Goal: Transaction & Acquisition: Book appointment/travel/reservation

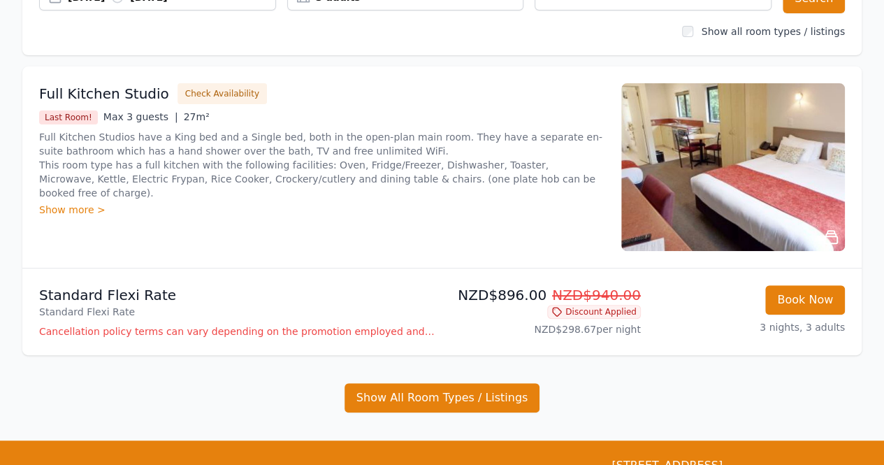
scroll to position [140, 0]
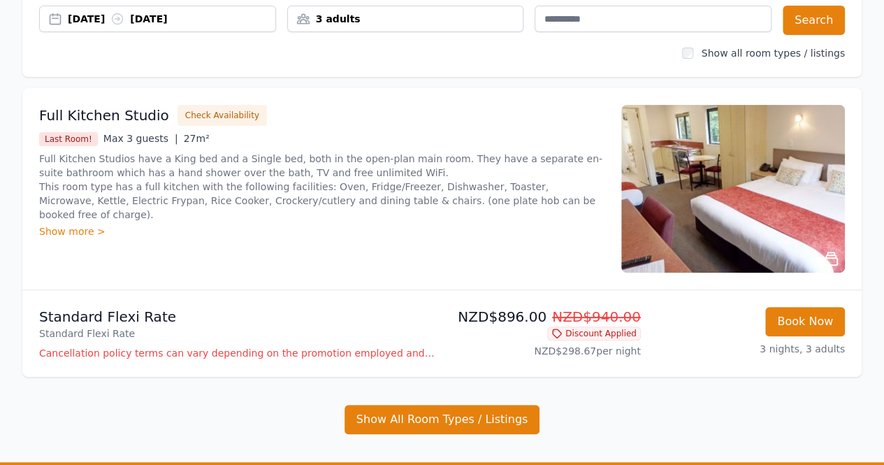
click at [49, 224] on div "Show more >" at bounding box center [321, 231] width 565 height 14
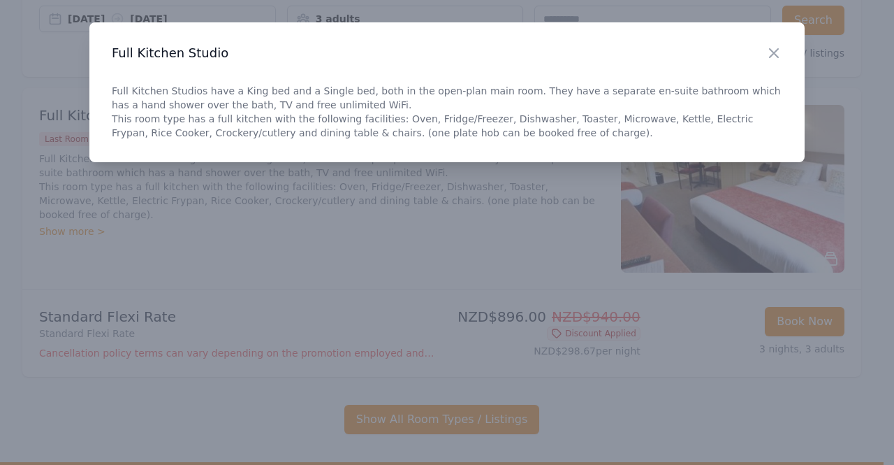
drag, startPoint x: 276, startPoint y: 265, endPoint x: 254, endPoint y: 204, distance: 64.8
click at [272, 198] on div at bounding box center [447, 232] width 894 height 465
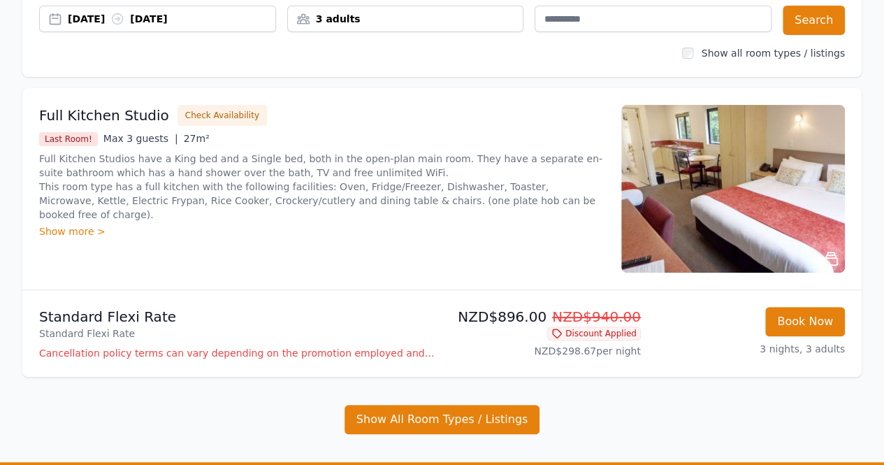
click at [230, 224] on div "Show more >" at bounding box center [321, 231] width 565 height 14
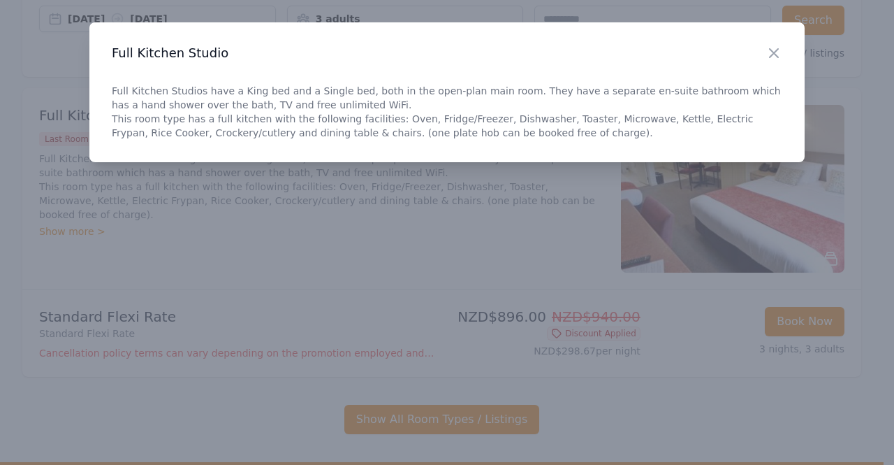
click at [219, 228] on div at bounding box center [447, 232] width 894 height 465
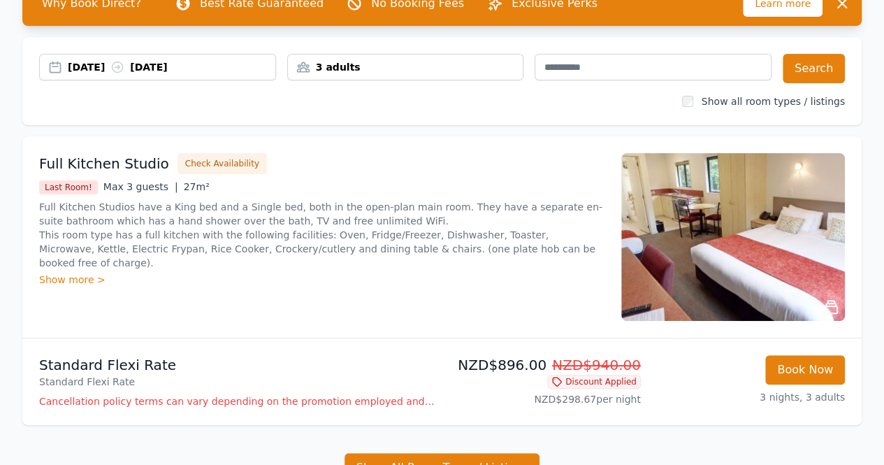
scroll to position [70, 0]
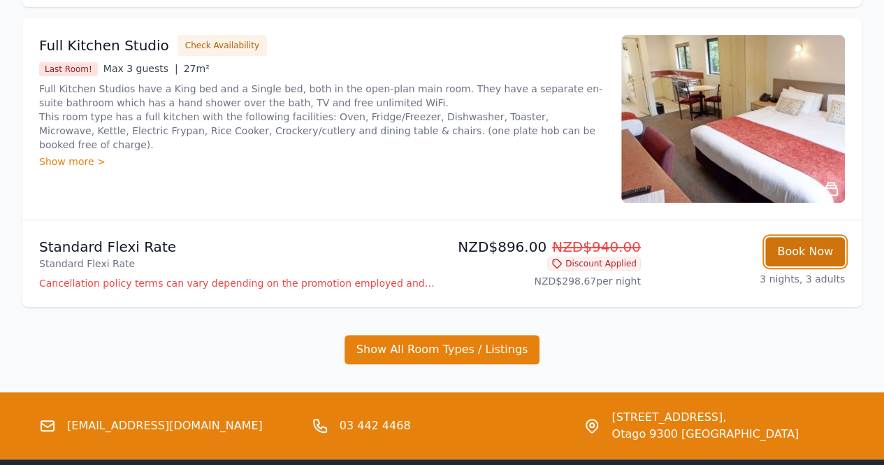
click at [781, 241] on button "Book Now" at bounding box center [805, 251] width 80 height 29
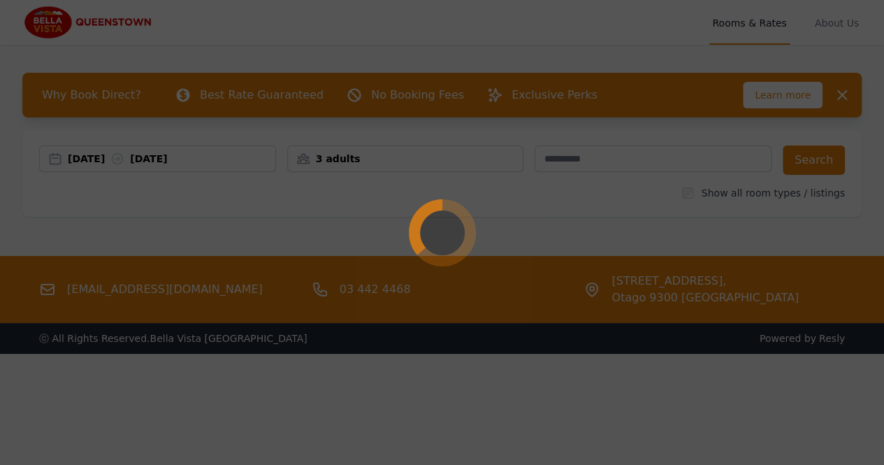
select select "**"
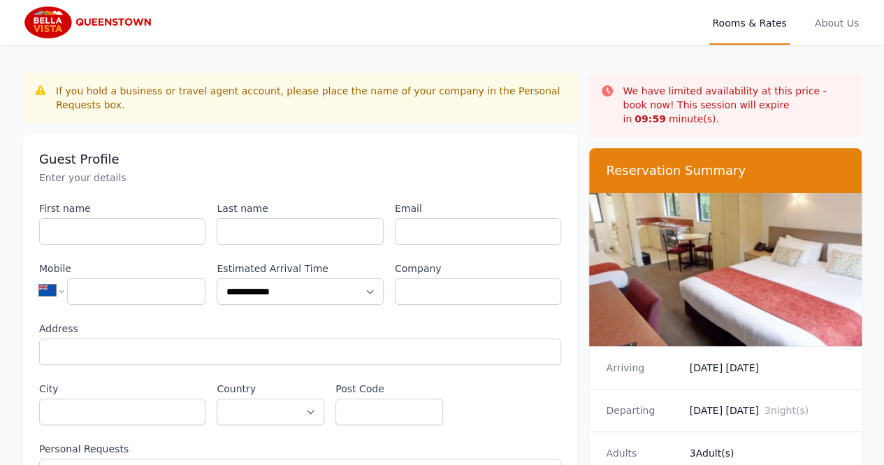
click at [194, 154] on div "Guest Profile Enter your details" at bounding box center [300, 168] width 522 height 34
drag, startPoint x: 85, startPoint y: 92, endPoint x: 201, endPoint y: 88, distance: 116.0
click at [201, 88] on div "If you hold a business or travel agent account, please place the name of your c…" at bounding box center [311, 98] width 511 height 28
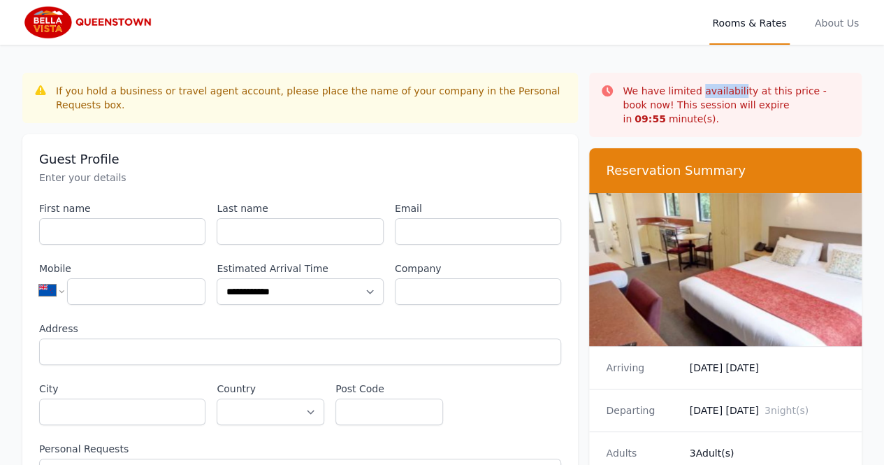
drag, startPoint x: 696, startPoint y: 93, endPoint x: 732, endPoint y: 93, distance: 35.6
click at [732, 93] on p "We have limited availability at this price - book now! This session will expire…" at bounding box center [737, 105] width 228 height 42
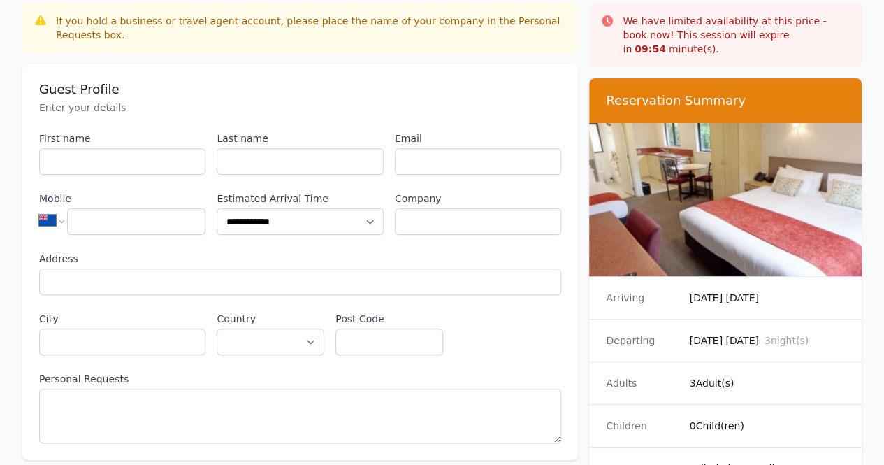
scroll to position [140, 0]
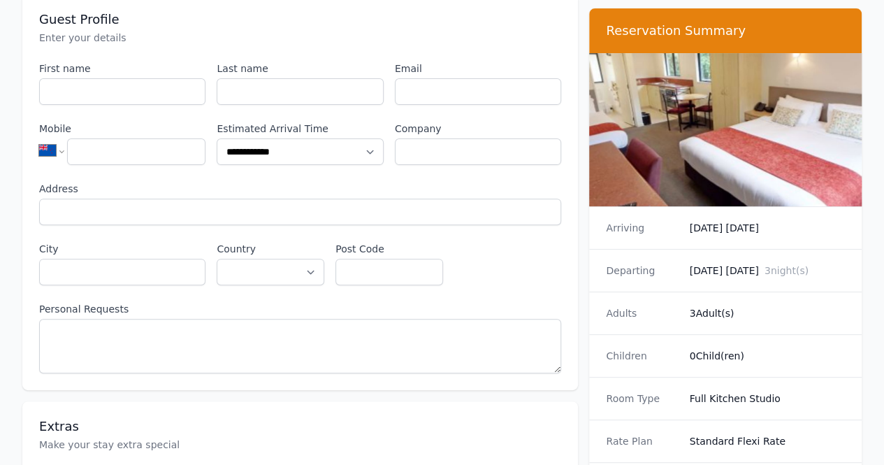
click at [623, 221] on dt "Arriving" at bounding box center [642, 228] width 72 height 14
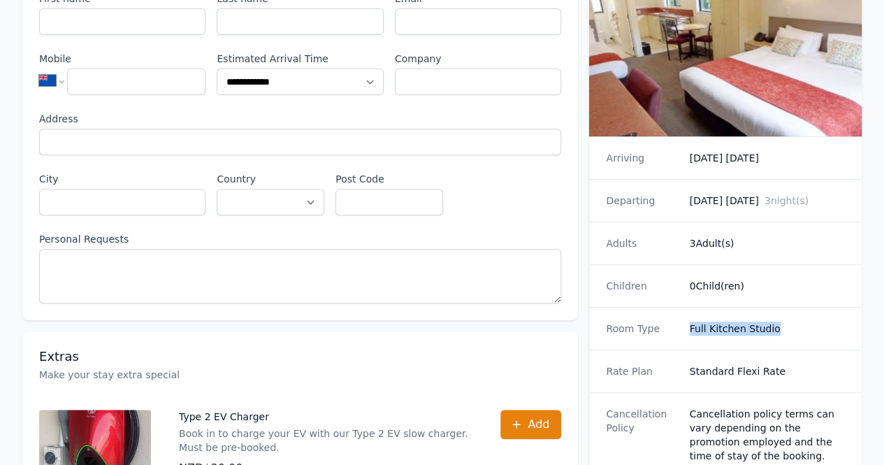
drag, startPoint x: 689, startPoint y: 312, endPoint x: 779, endPoint y: 300, distance: 90.9
click at [779, 307] on div "Room Type Full Kitchen Studio" at bounding box center [725, 328] width 273 height 43
click at [763, 367] on div "Rate Plan Standard Flexi Rate" at bounding box center [725, 370] width 273 height 43
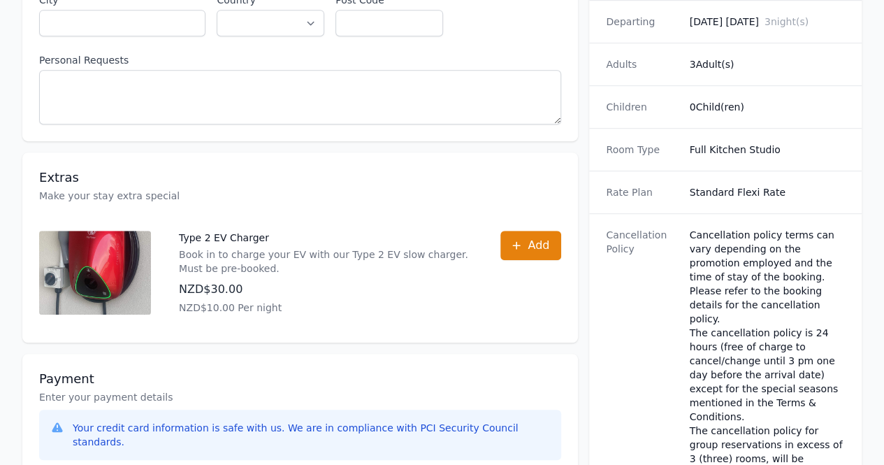
scroll to position [419, 0]
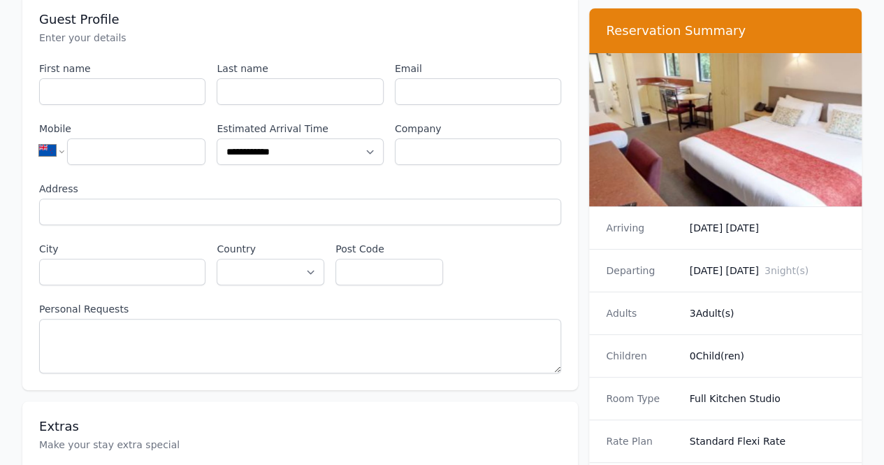
scroll to position [0, 0]
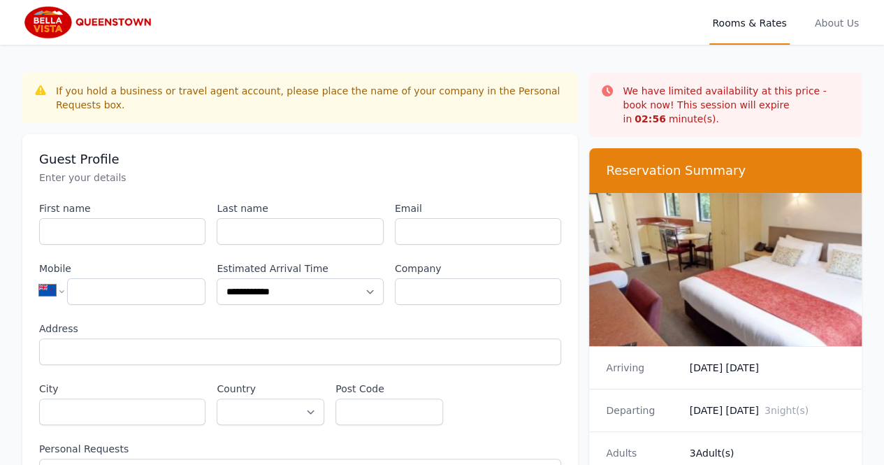
click at [530, 151] on h3 "Guest Profile" at bounding box center [300, 159] width 522 height 17
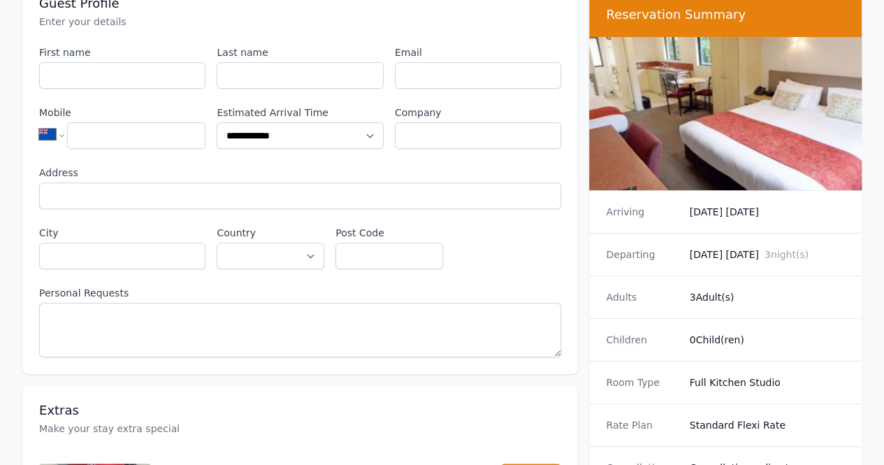
scroll to position [279, 0]
